Goal: Navigation & Orientation: Find specific page/section

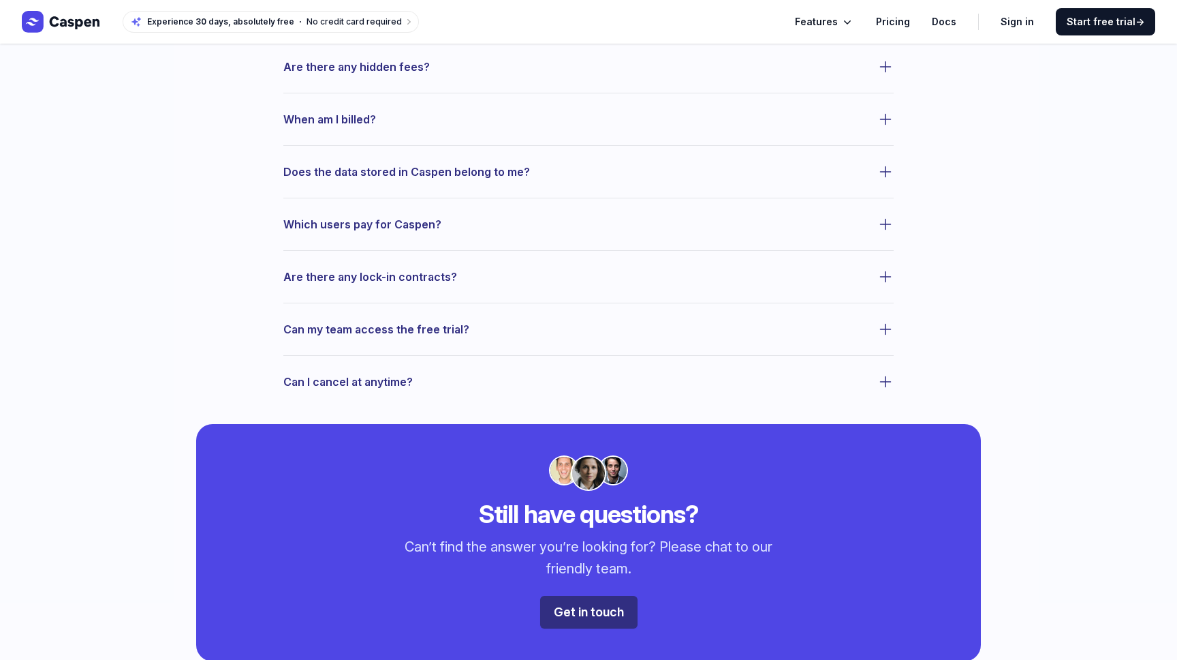
scroll to position [772, 0]
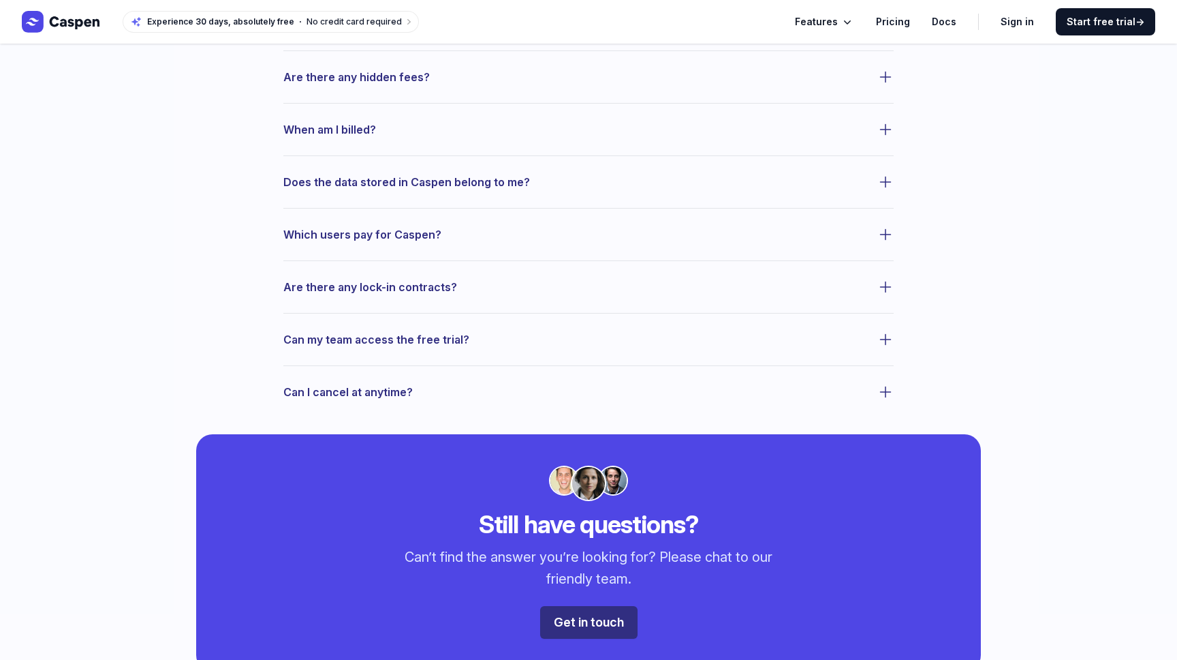
click at [884, 182] on icon "button" at bounding box center [886, 182] width 16 height 16
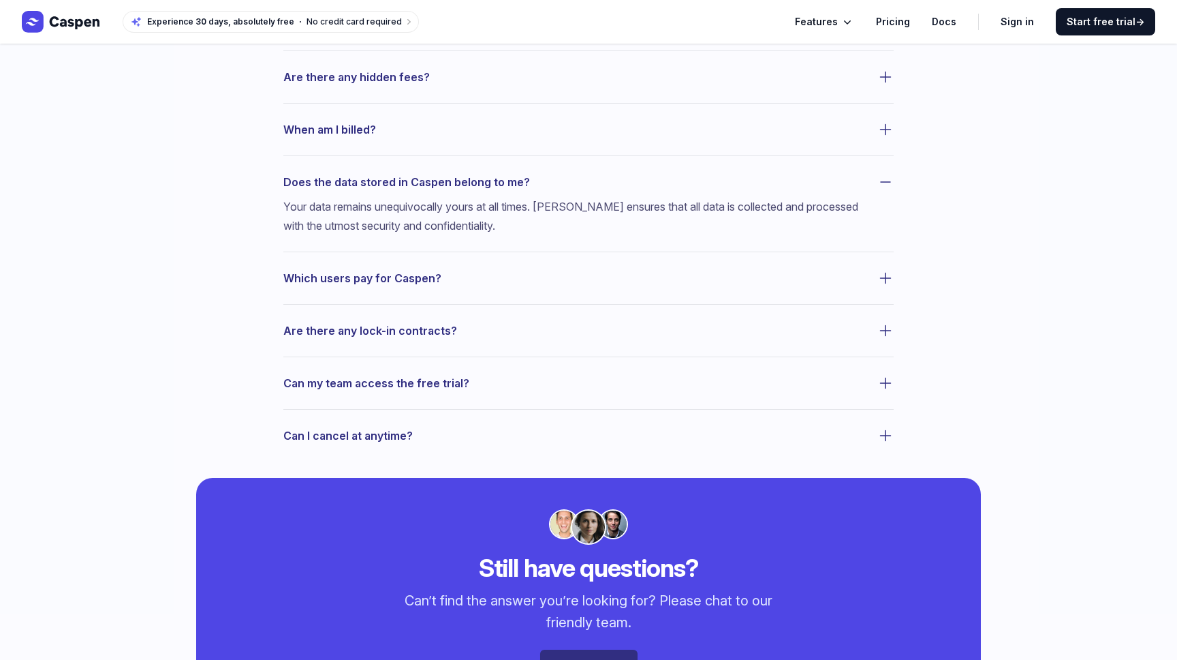
click at [884, 182] on icon "button" at bounding box center [886, 182] width 16 height 16
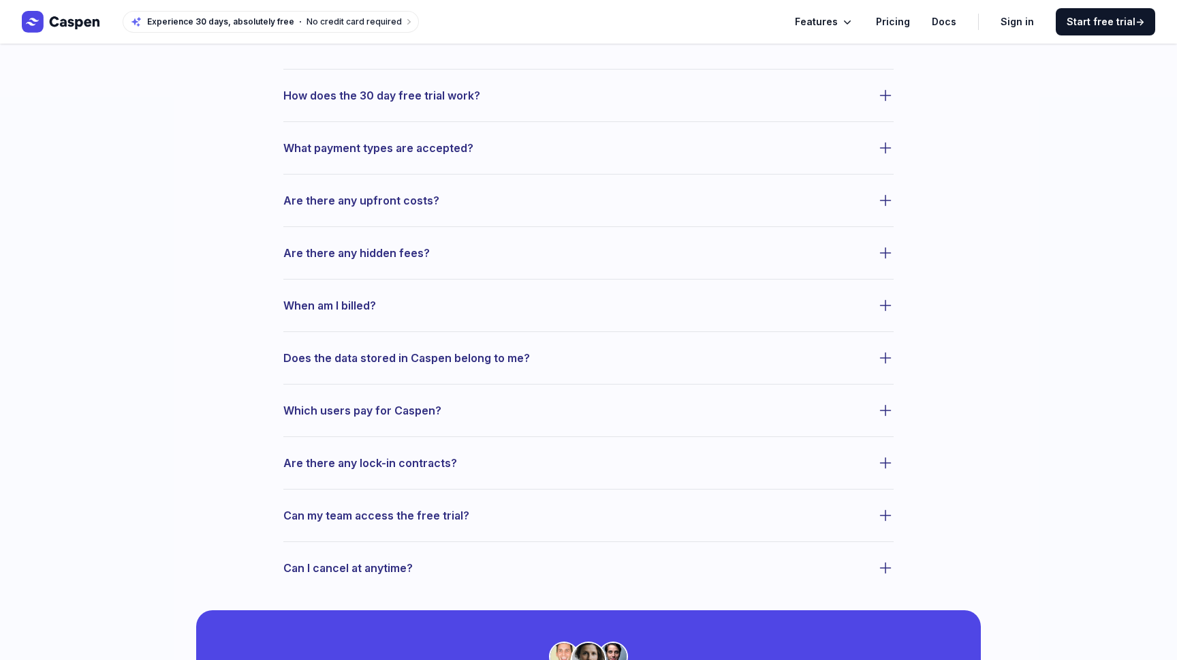
scroll to position [581, 0]
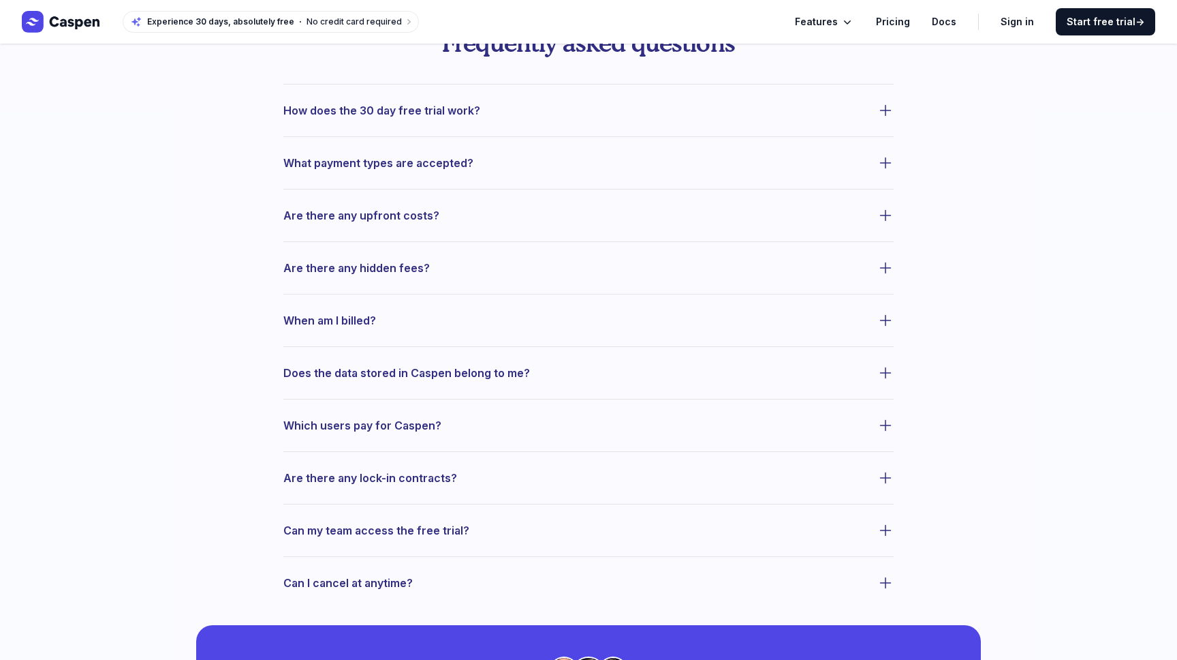
click at [948, 23] on link "Docs" at bounding box center [944, 22] width 25 height 16
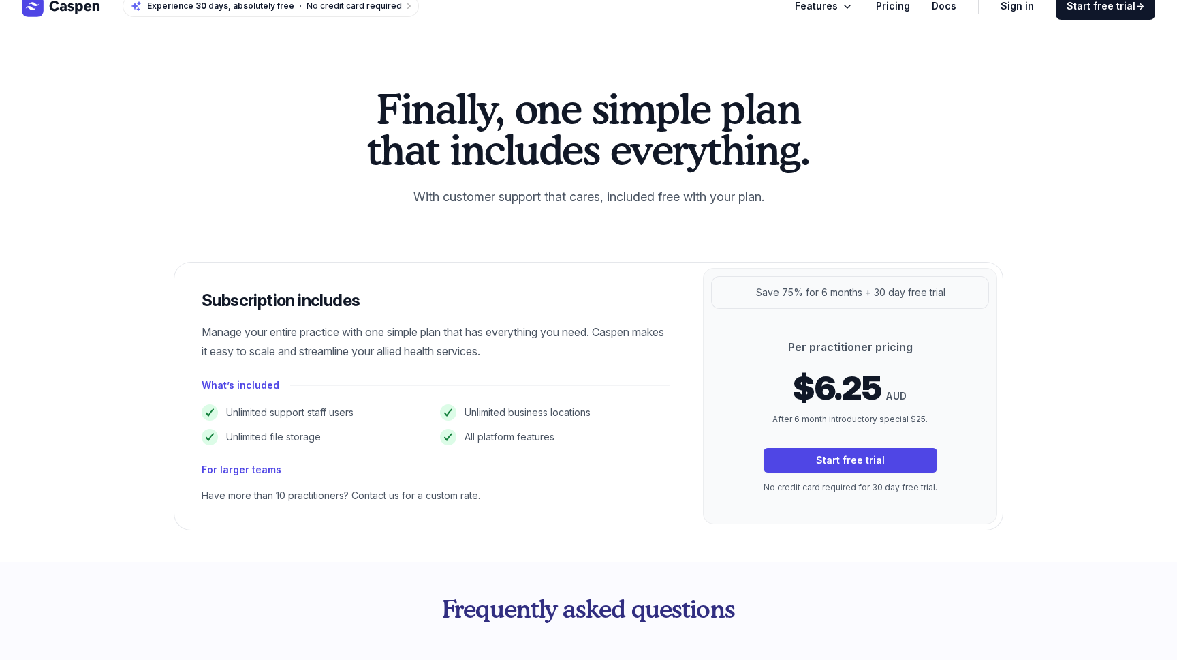
scroll to position [0, 0]
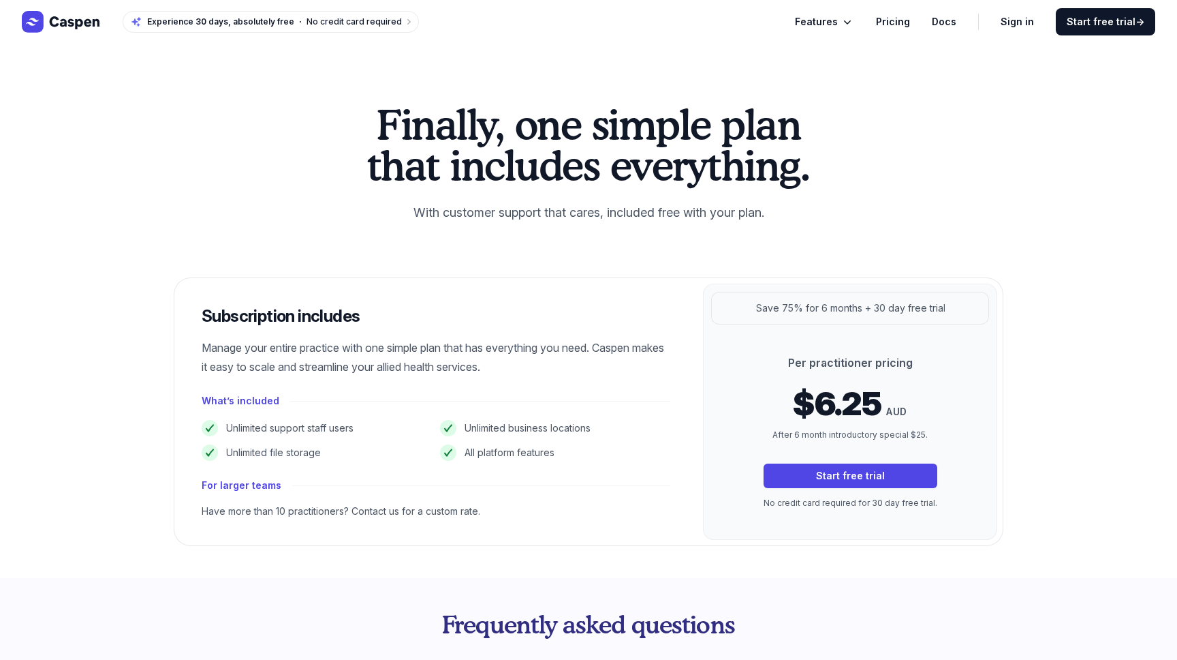
click at [903, 19] on link "Pricing" at bounding box center [893, 22] width 34 height 16
click at [65, 18] on icon "Global" at bounding box center [61, 22] width 79 height 22
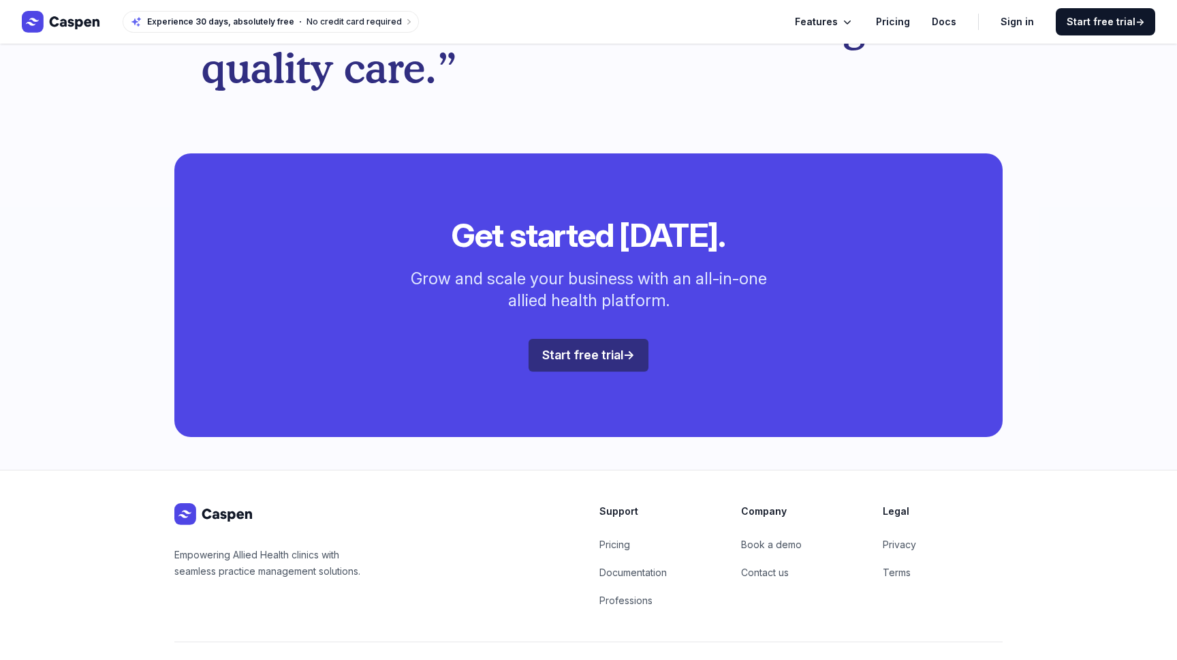
scroll to position [3602, 0]
click at [74, 18] on icon "Global" at bounding box center [61, 22] width 79 height 22
